Goal: Find specific page/section: Find specific page/section

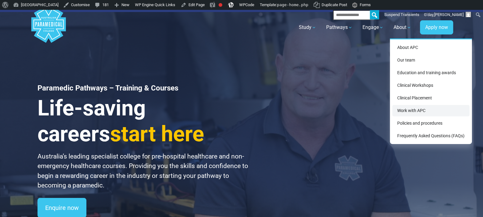
click at [420, 111] on link "Work with APC" at bounding box center [430, 110] width 77 height 11
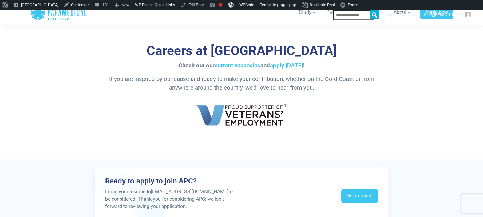
scroll to position [1087, 0]
click at [243, 65] on link "current vacancies" at bounding box center [237, 65] width 46 height 7
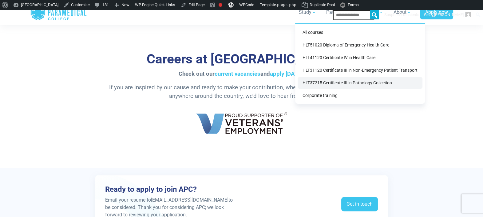
scroll to position [1070, 0]
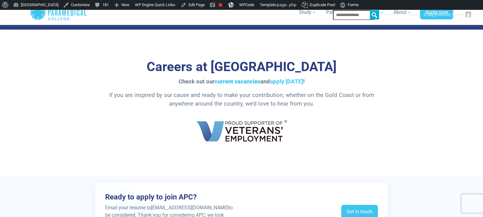
click at [250, 78] on link "current vacancies" at bounding box center [237, 81] width 46 height 7
click at [288, 79] on link "apply [DATE]" at bounding box center [286, 81] width 33 height 7
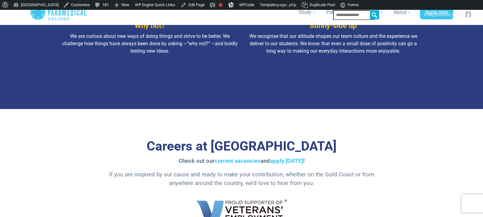
scroll to position [991, 0]
